Goal: Task Accomplishment & Management: Use online tool/utility

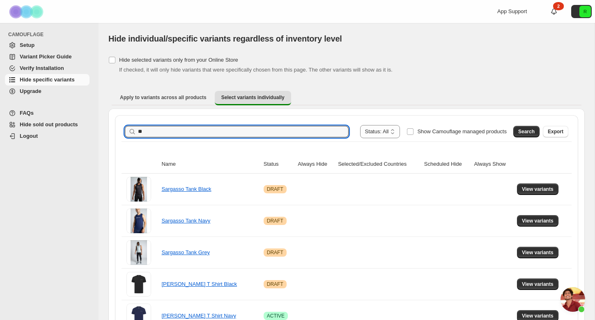
scroll to position [1336, 0]
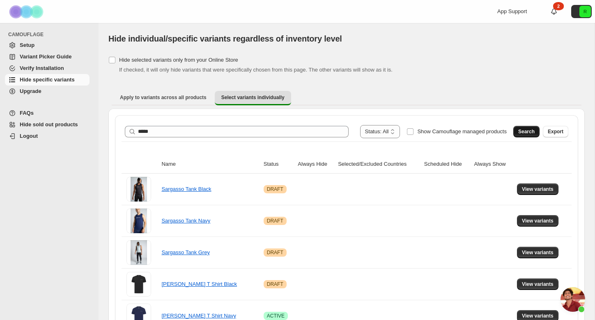
click at [531, 127] on button "Search" at bounding box center [527, 132] width 26 height 12
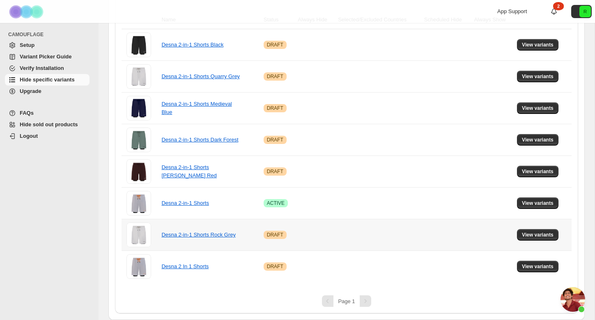
scroll to position [144, 0]
click at [532, 203] on span "View variants" at bounding box center [538, 203] width 32 height 7
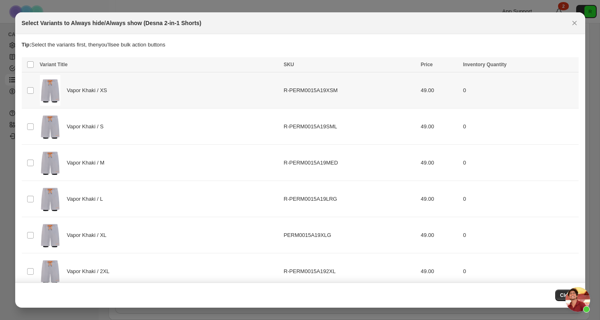
click at [28, 95] on td "Select product variant" at bounding box center [30, 90] width 16 height 36
click at [34, 123] on span ":r6:" at bounding box center [30, 126] width 7 height 7
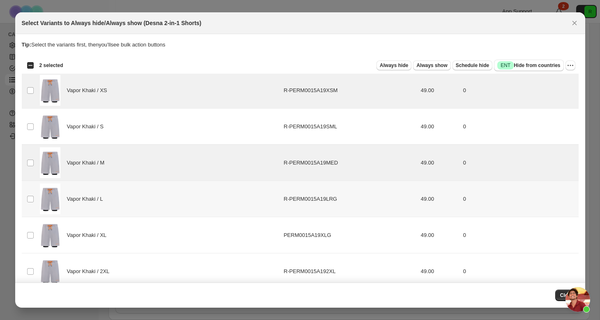
click at [30, 188] on td "Select product variant" at bounding box center [30, 199] width 16 height 36
click at [30, 121] on td "Select product variant" at bounding box center [30, 126] width 16 height 36
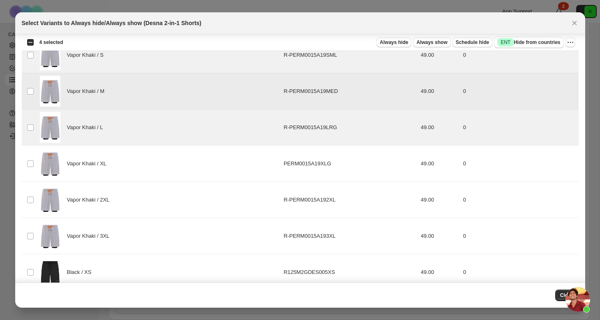
scroll to position [128, 0]
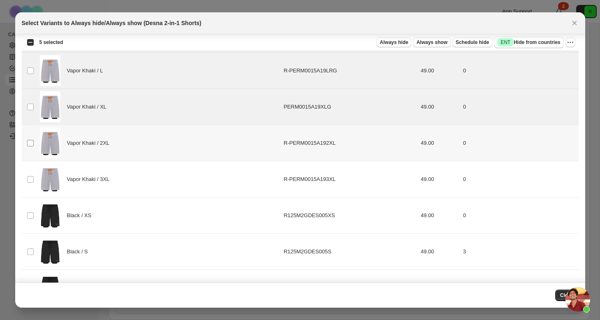
click at [28, 139] on span ":r6:" at bounding box center [30, 142] width 7 height 7
click at [31, 168] on td "Select product variant" at bounding box center [30, 179] width 16 height 36
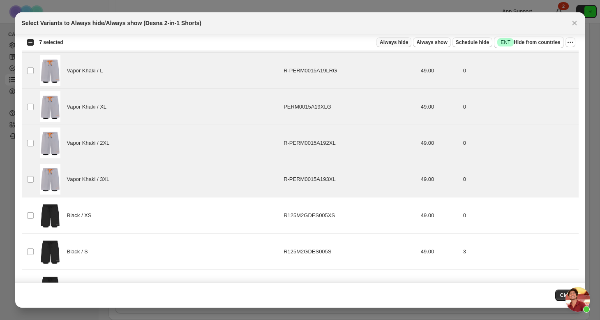
click at [400, 43] on span "Always hide" at bounding box center [394, 42] width 28 height 7
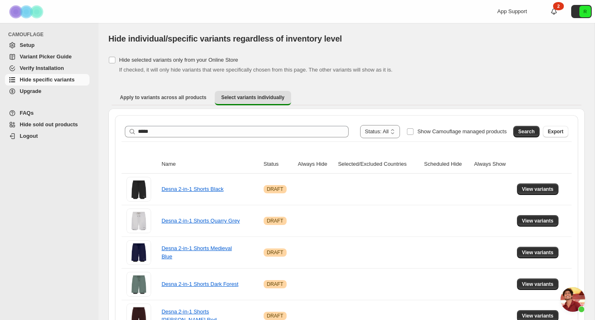
scroll to position [0, 0]
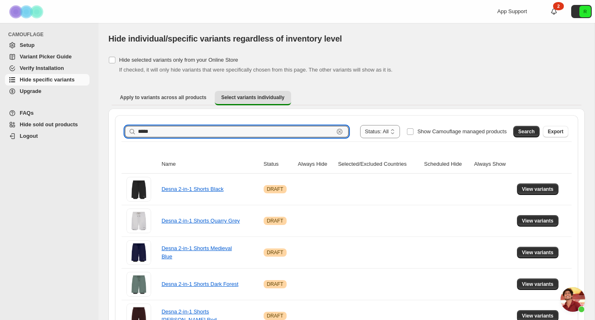
drag, startPoint x: 193, startPoint y: 132, endPoint x: 61, endPoint y: 119, distance: 132.5
click at [61, 119] on div "**********" at bounding box center [297, 232] width 595 height 464
type input "******"
click at [530, 132] on span "Search" at bounding box center [527, 131] width 16 height 7
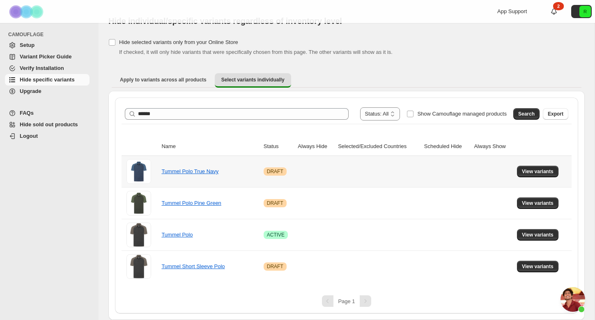
scroll to position [18, 0]
click at [528, 236] on span "View variants" at bounding box center [538, 234] width 32 height 7
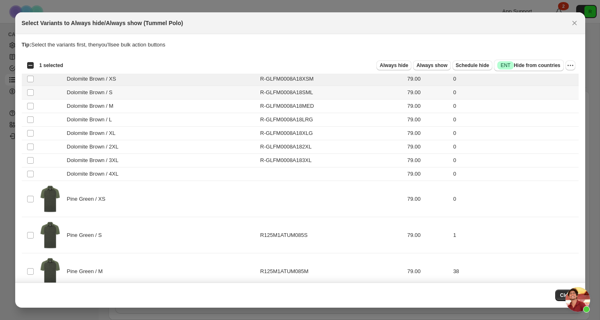
click at [31, 96] on td "Select product variant" at bounding box center [30, 93] width 16 height 14
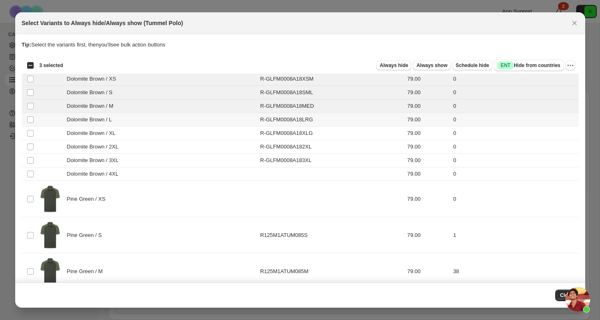
click at [32, 126] on td "Select product variant" at bounding box center [30, 120] width 16 height 14
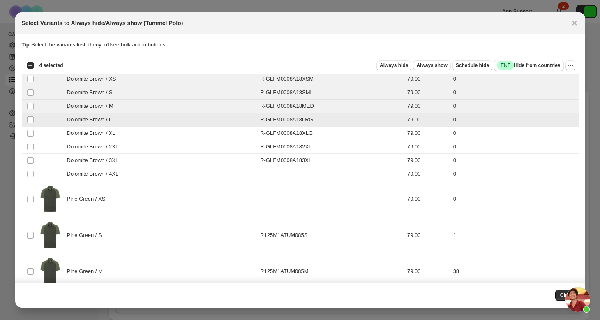
click at [32, 139] on td "Select product variant" at bounding box center [30, 134] width 16 height 14
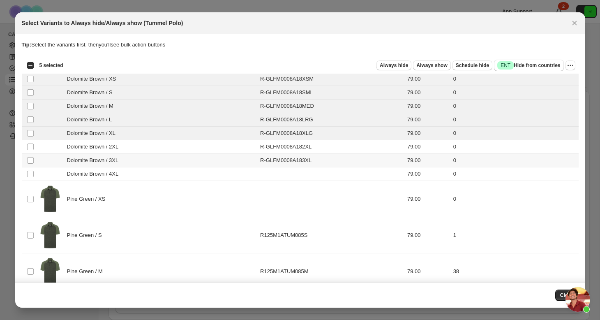
click at [32, 154] on td "Select product variant" at bounding box center [30, 161] width 16 height 14
click at [32, 167] on td "Select product variant" at bounding box center [30, 174] width 16 height 14
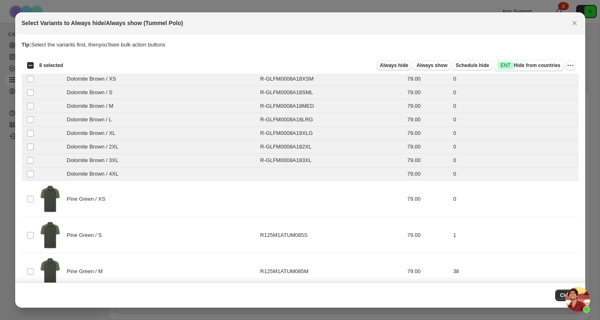
click at [391, 65] on span "Always hide" at bounding box center [394, 65] width 28 height 7
